Goal: Navigation & Orientation: Find specific page/section

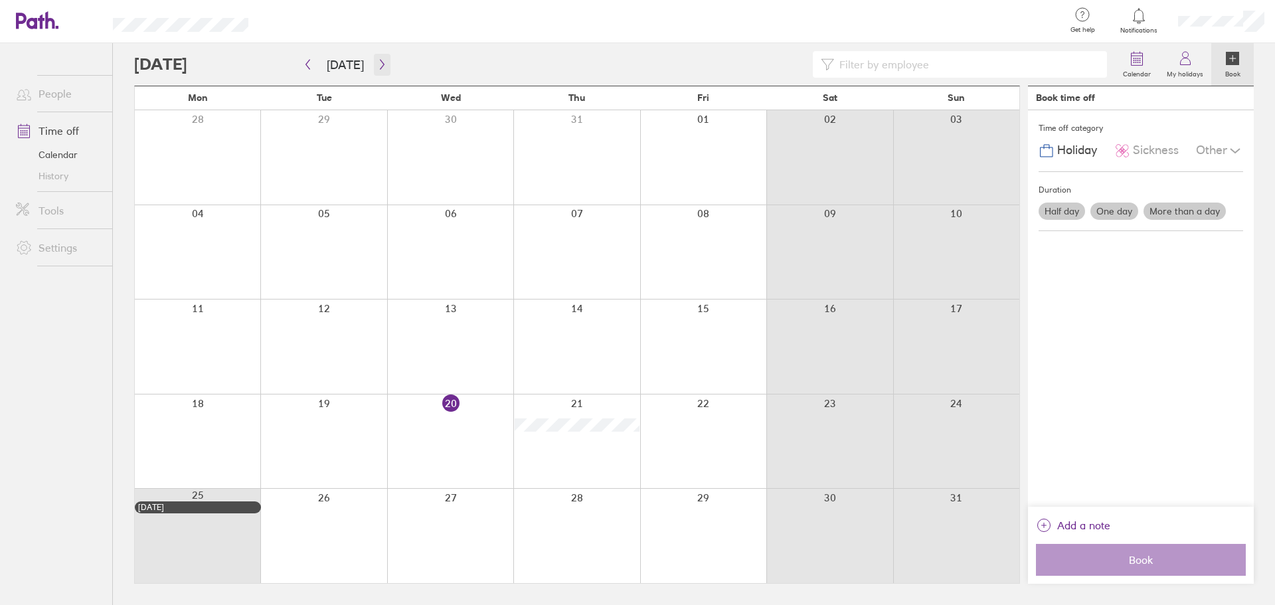
click at [377, 69] on icon "button" at bounding box center [382, 64] width 10 height 11
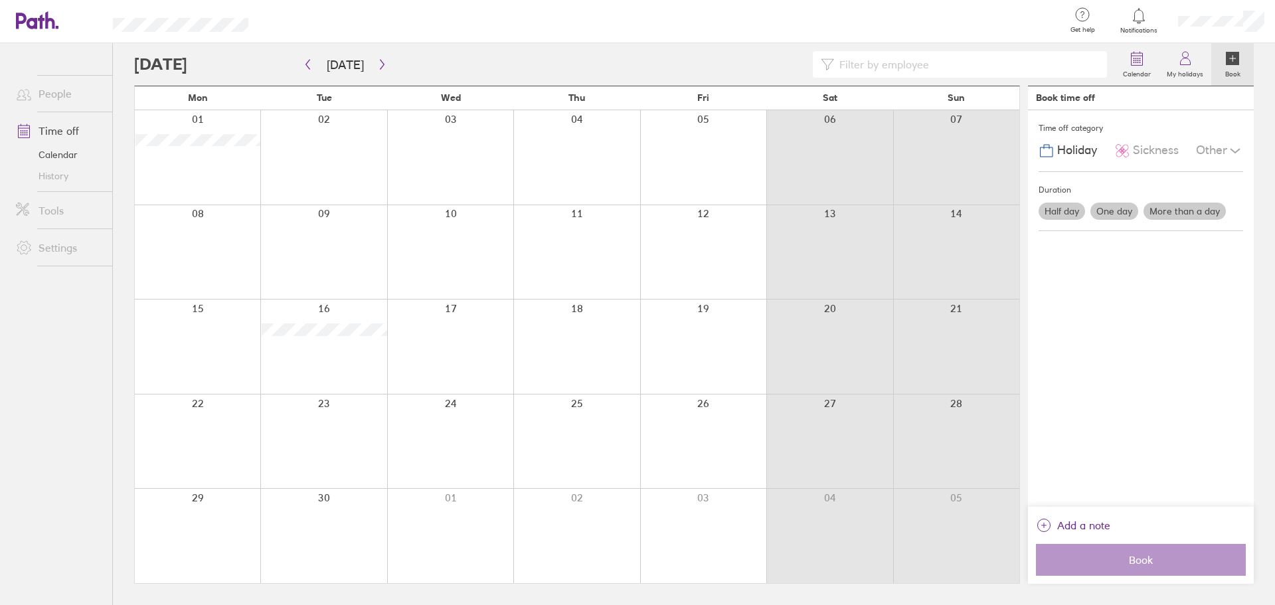
click at [1245, 153] on div "Time off category Holiday Sickness Other Duration Half day One day More than a …" at bounding box center [1141, 308] width 226 height 397
click at [1239, 152] on icon at bounding box center [1236, 151] width 16 height 16
click at [1228, 143] on icon at bounding box center [1236, 151] width 16 height 16
click at [1139, 50] on icon at bounding box center [1137, 58] width 16 height 16
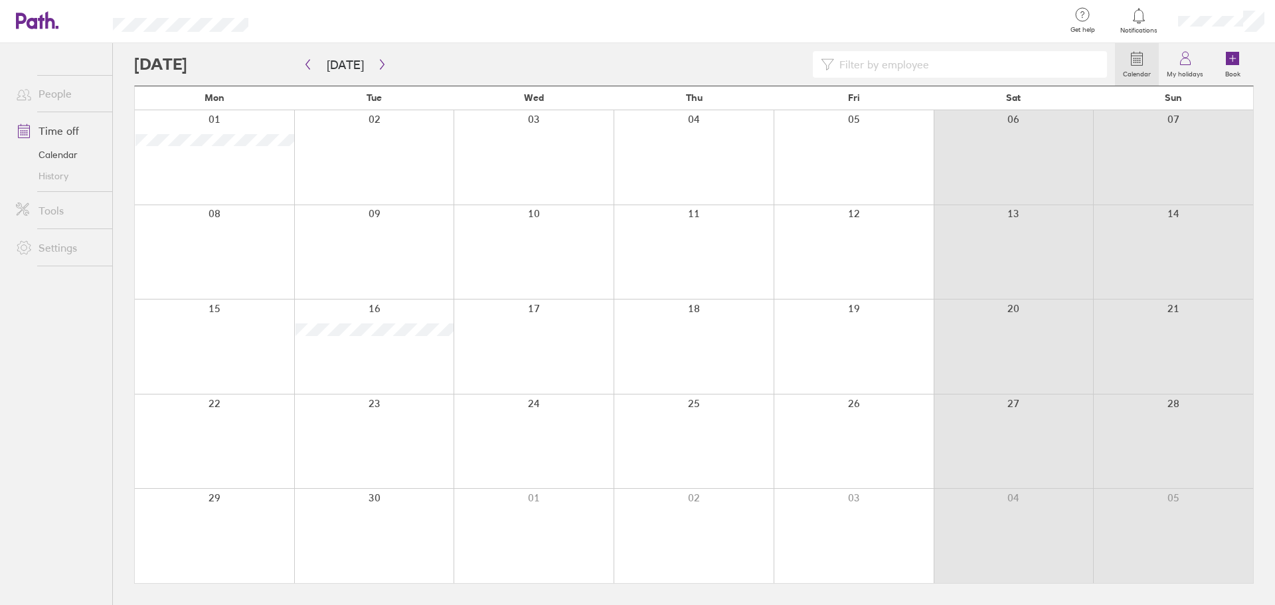
click at [1158, 44] on link "Calendar" at bounding box center [1137, 64] width 44 height 43
drag, startPoint x: 1178, startPoint y: 60, endPoint x: 43, endPoint y: 484, distance: 1211.7
click at [1178, 60] on icon at bounding box center [1186, 58] width 16 height 16
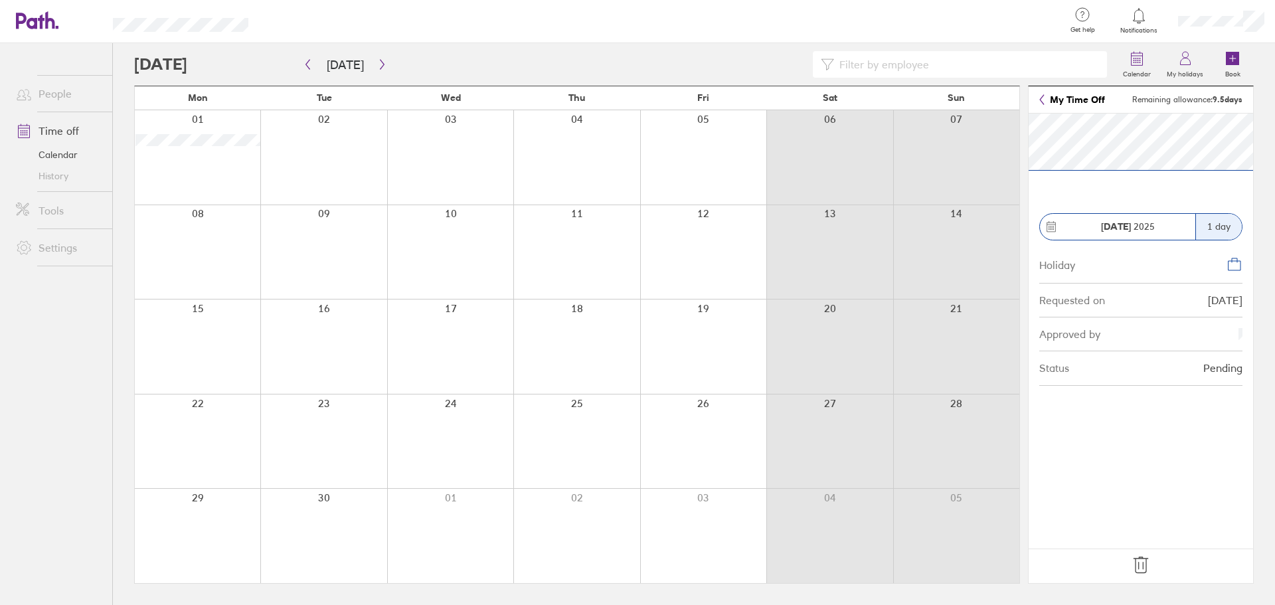
click at [75, 100] on link "People" at bounding box center [58, 93] width 107 height 27
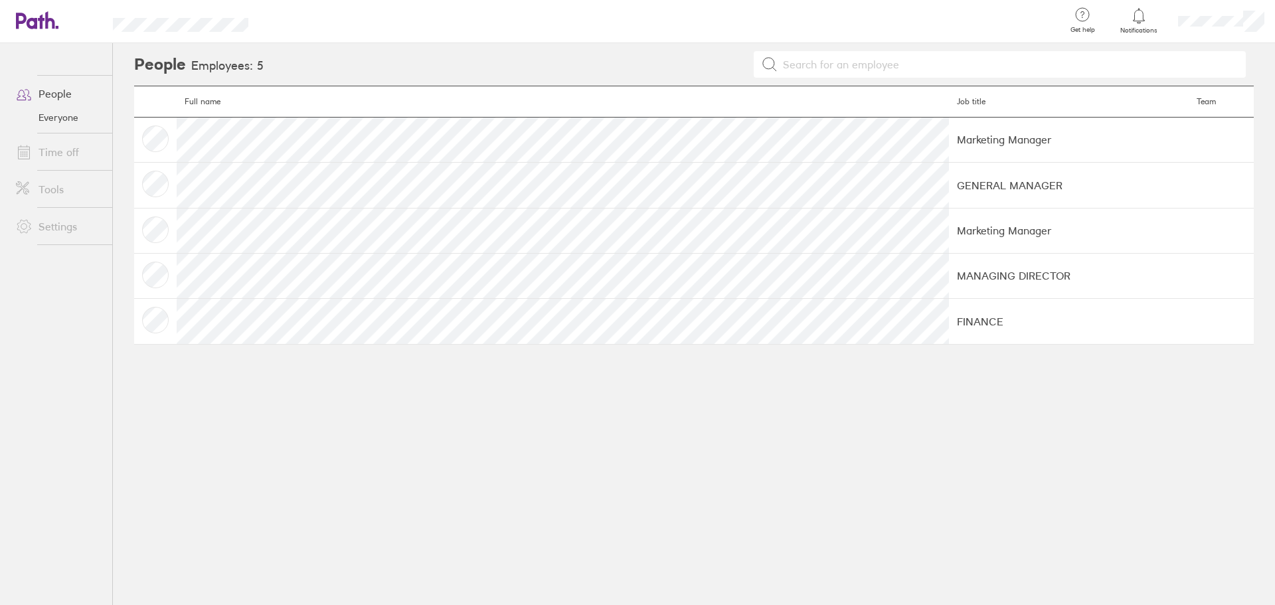
click at [73, 177] on link "Tools" at bounding box center [58, 189] width 107 height 27
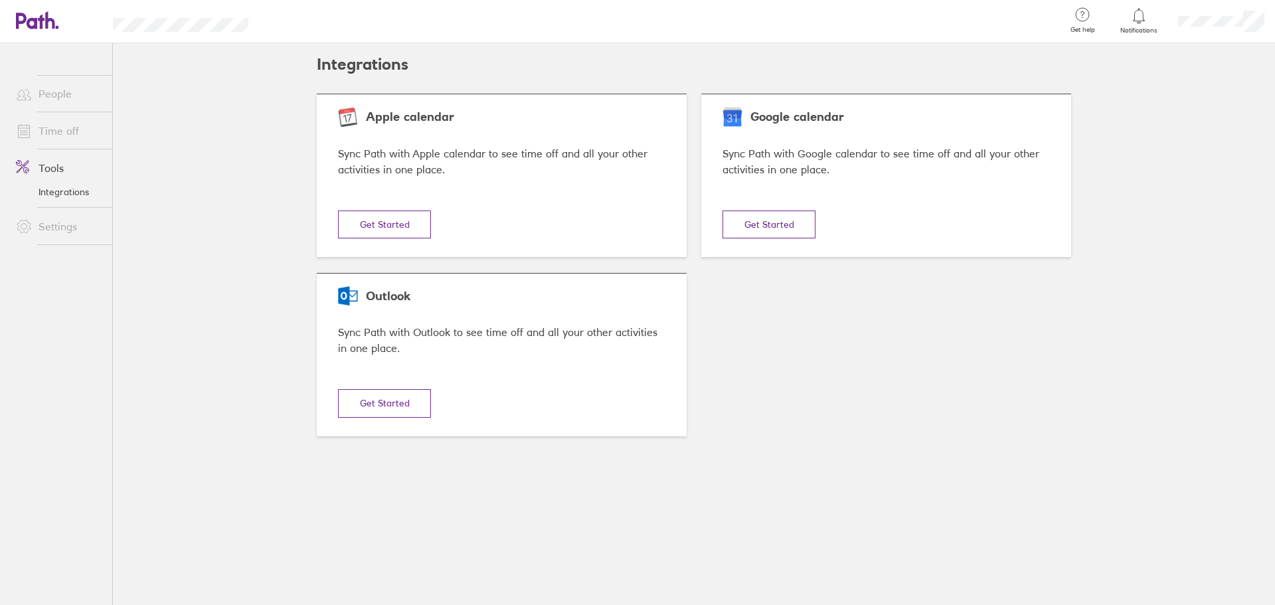
click at [53, 100] on link "People" at bounding box center [58, 93] width 107 height 27
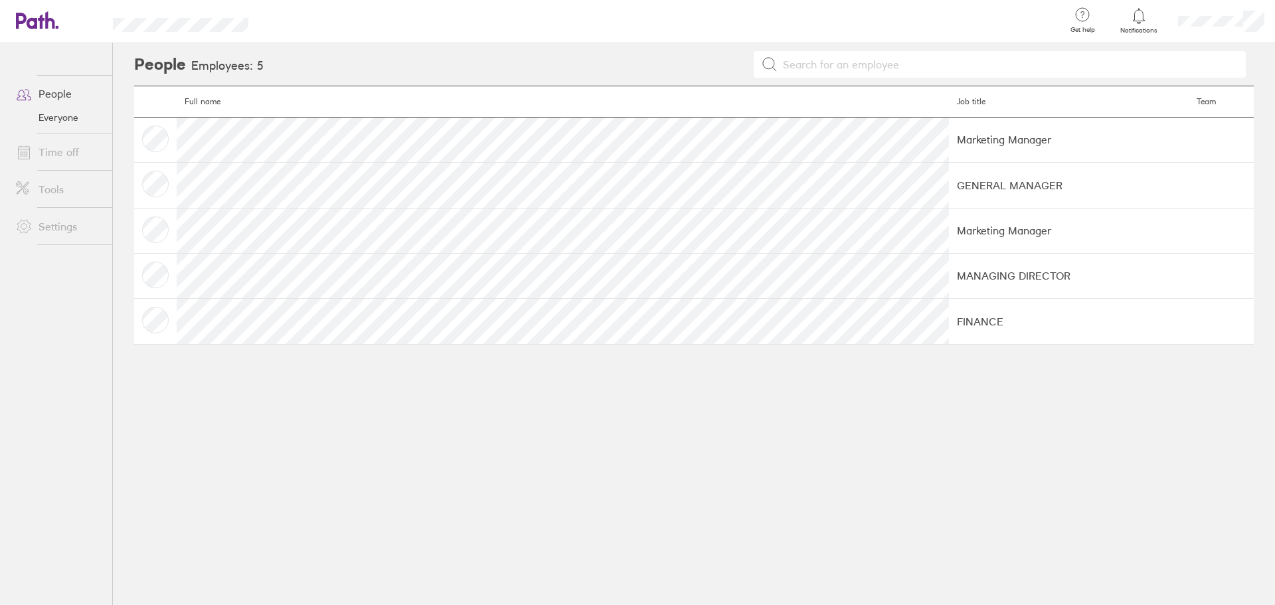
click at [70, 151] on link "Time off" at bounding box center [58, 152] width 107 height 27
